Goal: Connect with others: Connect with others

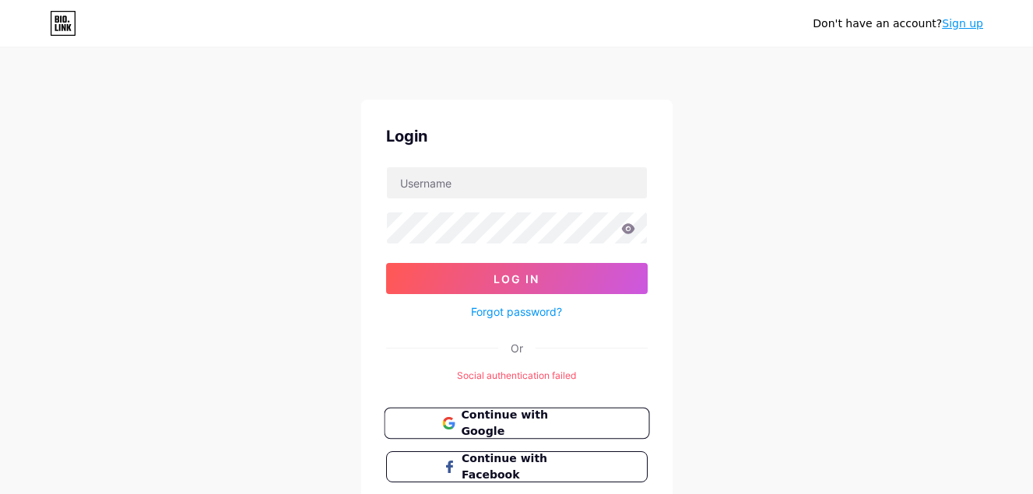
click at [602, 414] on button "Continue with Google" at bounding box center [516, 424] width 265 height 32
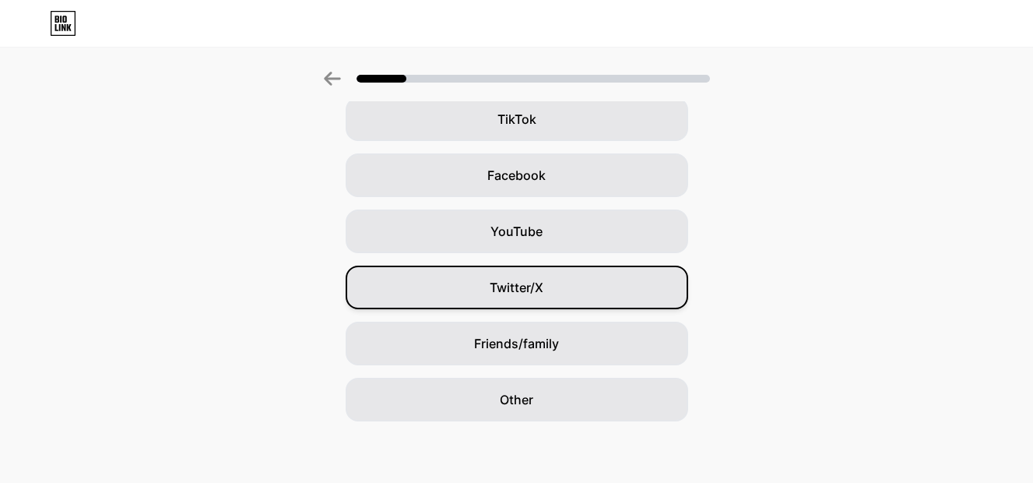
scroll to position [188, 0]
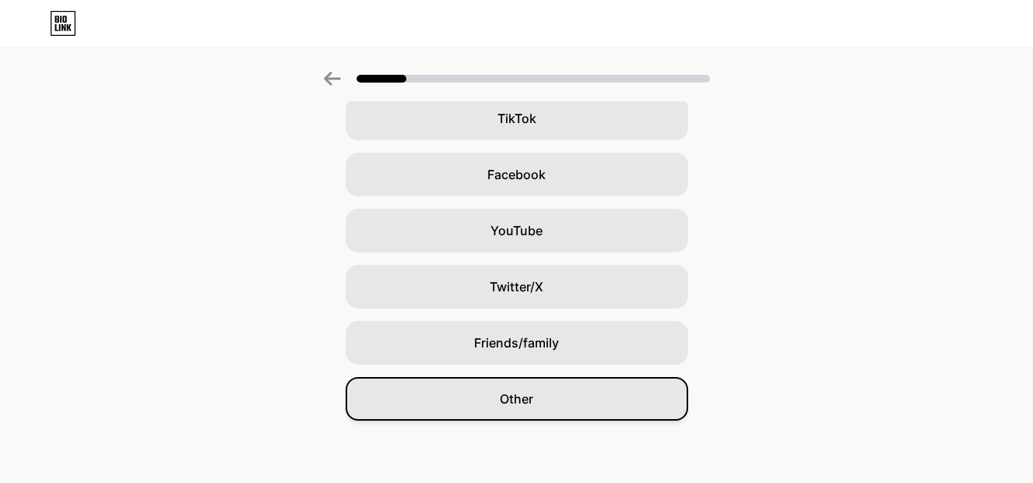
click at [567, 387] on div "Other" at bounding box center [517, 399] width 342 height 44
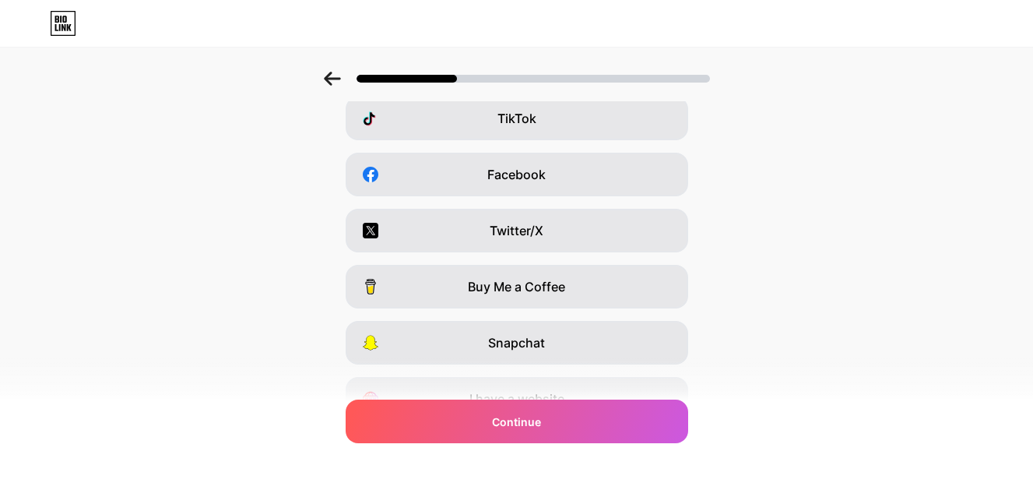
scroll to position [0, 0]
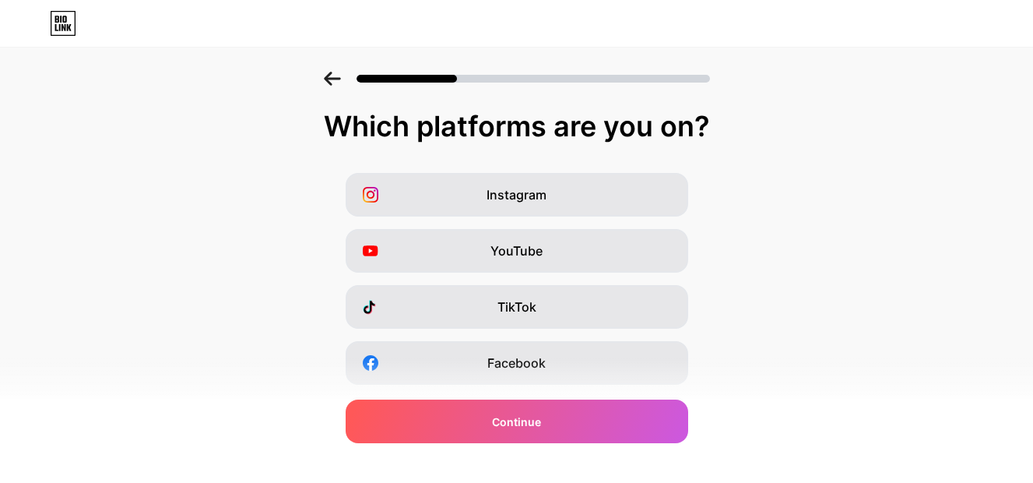
click at [573, 387] on div "Instagram YouTube TikTok Facebook Twitter/X Buy Me a Coffee Snapchat I have a w…" at bounding box center [516, 391] width 1017 height 436
click at [339, 70] on div at bounding box center [516, 74] width 1033 height 54
click at [340, 83] on icon at bounding box center [332, 79] width 17 height 14
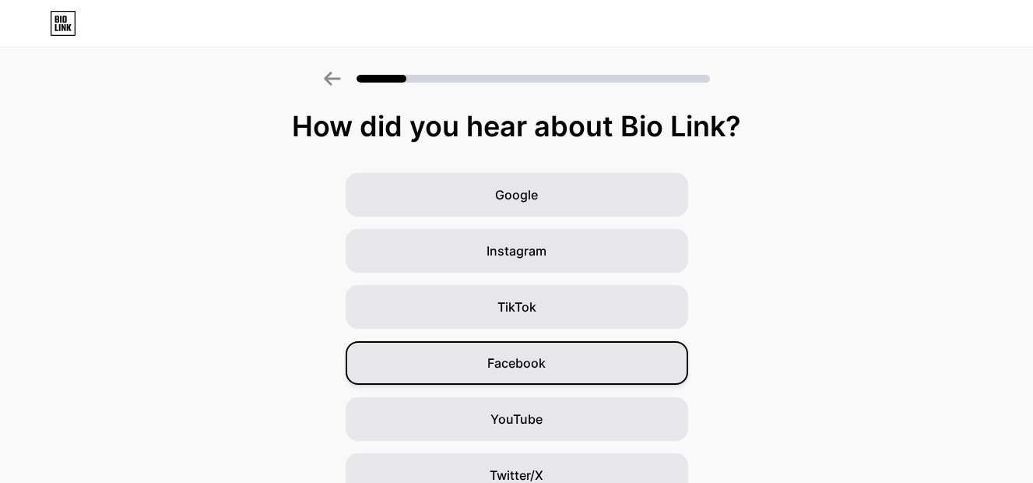
click at [546, 360] on span "Facebook" at bounding box center [516, 362] width 58 height 19
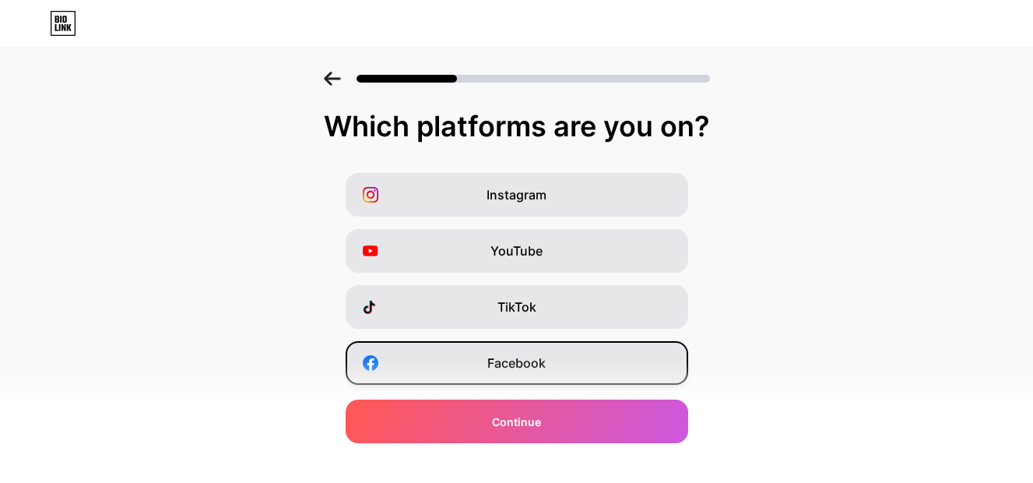
click at [522, 356] on span "Facebook" at bounding box center [516, 362] width 58 height 19
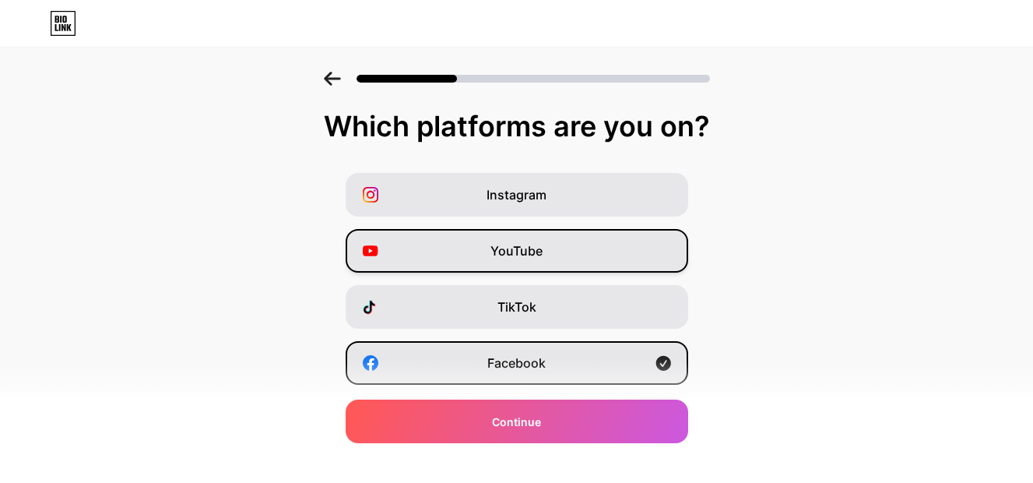
click at [557, 262] on div "YouTube" at bounding box center [517, 251] width 342 height 44
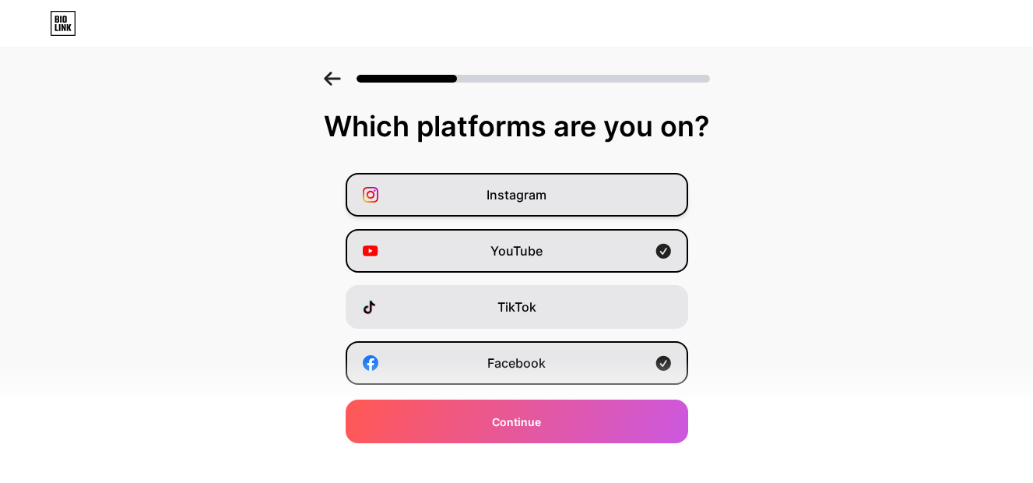
click at [566, 208] on div "Instagram" at bounding box center [517, 195] width 342 height 44
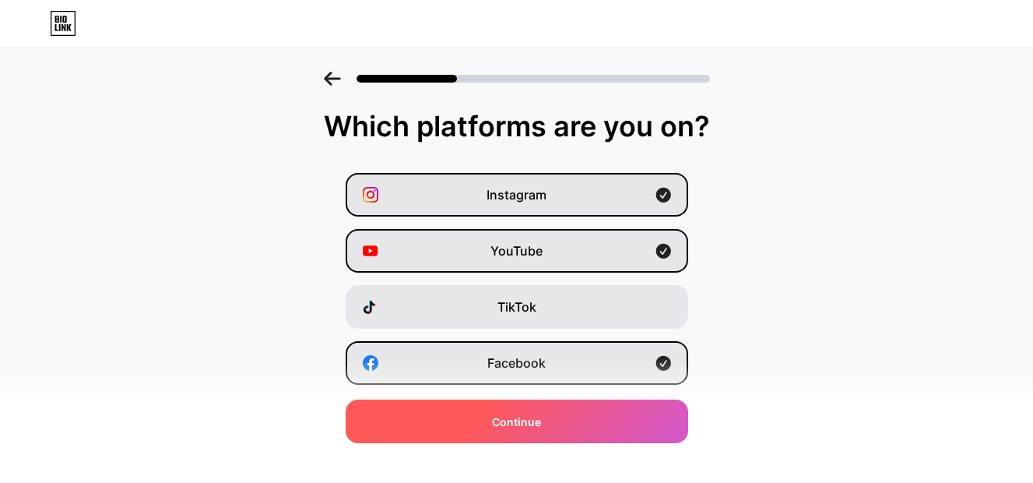
click at [542, 409] on div "Continue" at bounding box center [517, 421] width 342 height 44
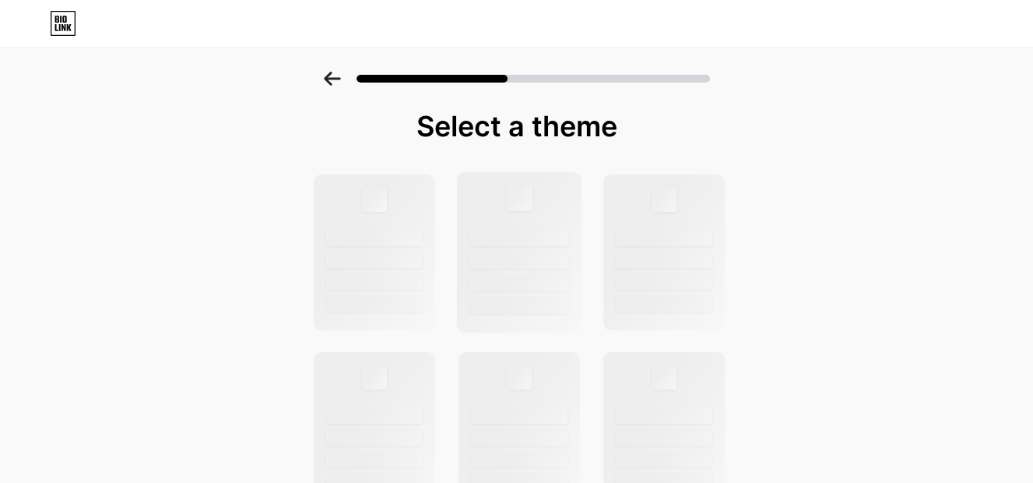
click at [530, 276] on div at bounding box center [519, 283] width 100 height 16
click at [413, 258] on div at bounding box center [375, 260] width 100 height 16
click at [546, 288] on div at bounding box center [519, 283] width 100 height 16
click at [346, 76] on div at bounding box center [517, 79] width 386 height 14
click at [341, 76] on icon at bounding box center [332, 79] width 17 height 14
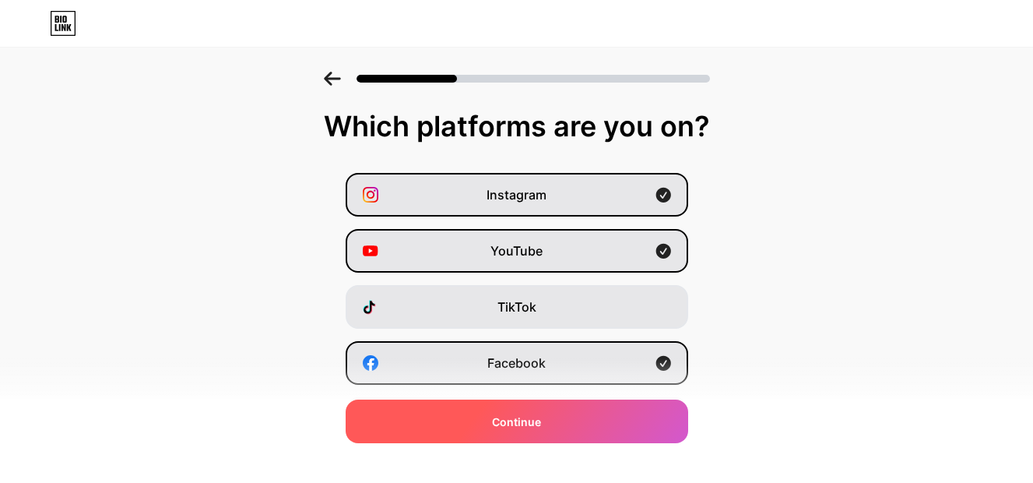
click at [553, 428] on div "Continue" at bounding box center [517, 421] width 342 height 44
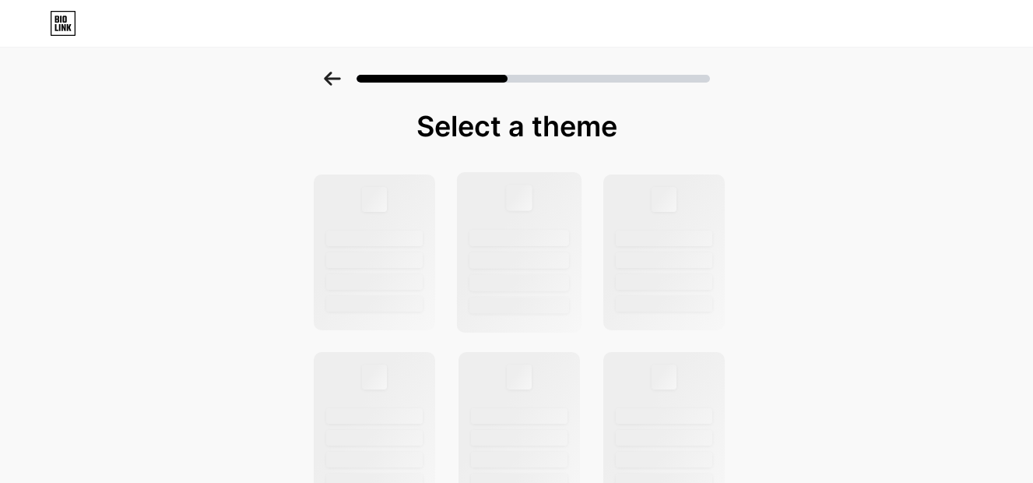
click at [549, 282] on div at bounding box center [519, 283] width 100 height 16
click at [541, 258] on div at bounding box center [519, 260] width 100 height 16
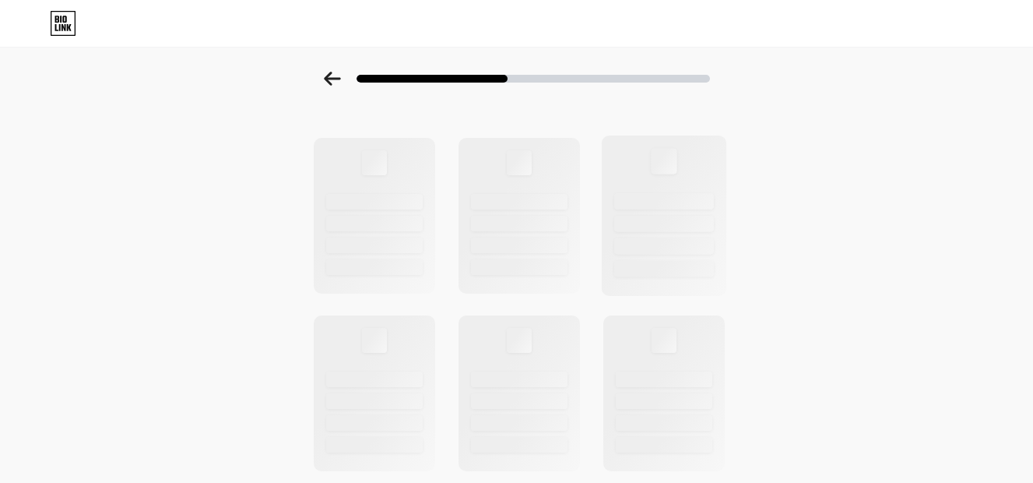
scroll to position [621, 0]
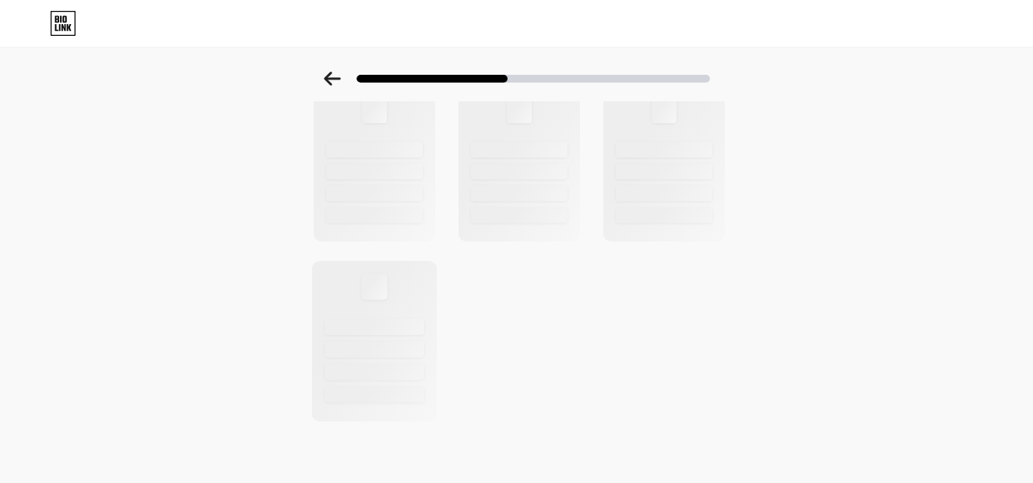
drag, startPoint x: 322, startPoint y: 302, endPoint x: 344, endPoint y: 308, distance: 22.7
click at [322, 303] on div at bounding box center [373, 341] width 125 height 160
click at [404, 318] on div at bounding box center [373, 341] width 125 height 160
